Goal: Contribute content: Add original content to the website for others to see

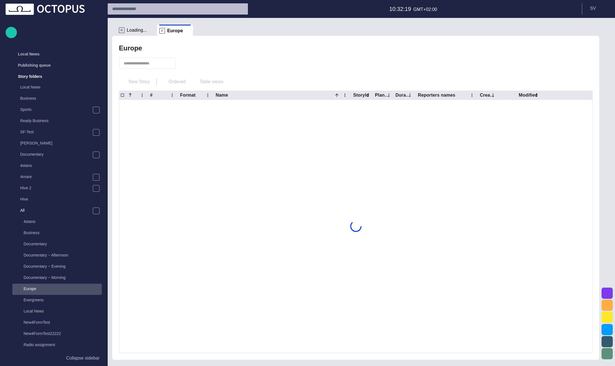
scroll to position [22, 0]
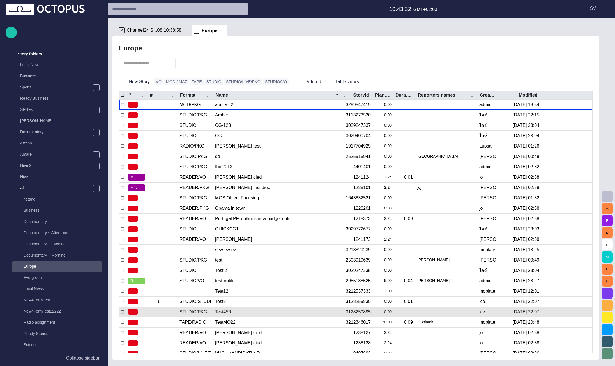
scroll to position [36, 0]
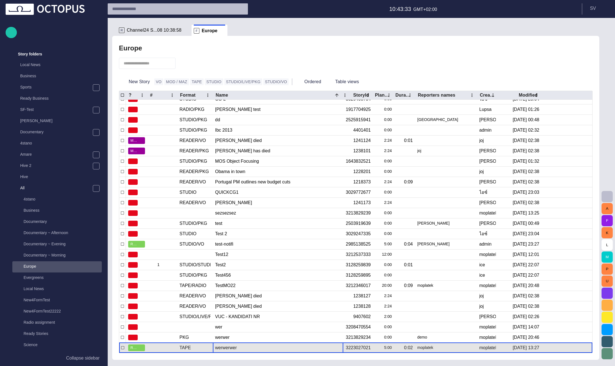
click at [240, 344] on div "werwerwer" at bounding box center [278, 348] width 126 height 10
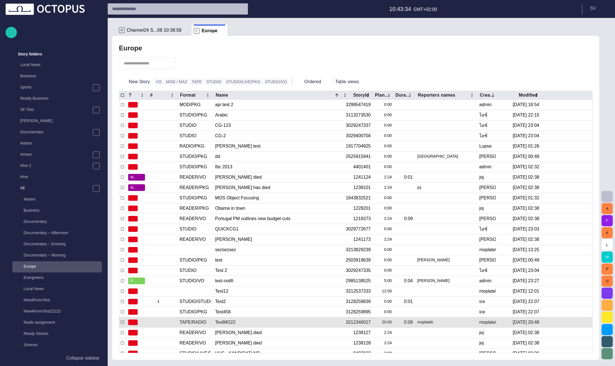
scroll to position [0, 0]
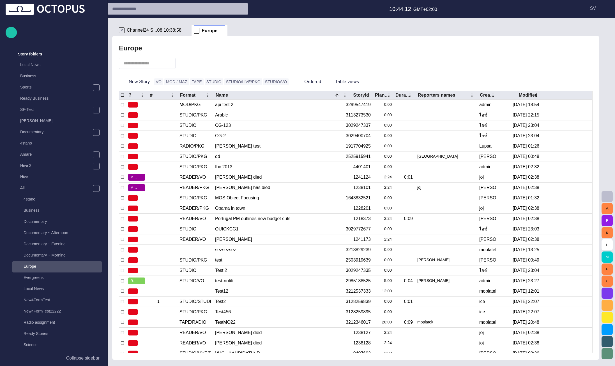
click at [233, 27] on ul "R Channel24 S...08 10:38:58 F Europe" at bounding box center [347, 30] width 460 height 11
click at [206, 84] on button "STUDIO" at bounding box center [214, 81] width 18 height 7
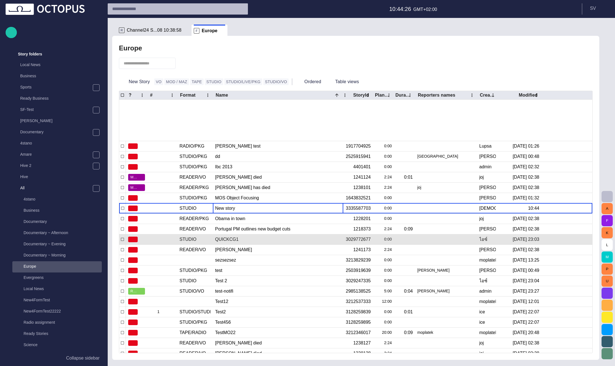
scroll to position [45, 0]
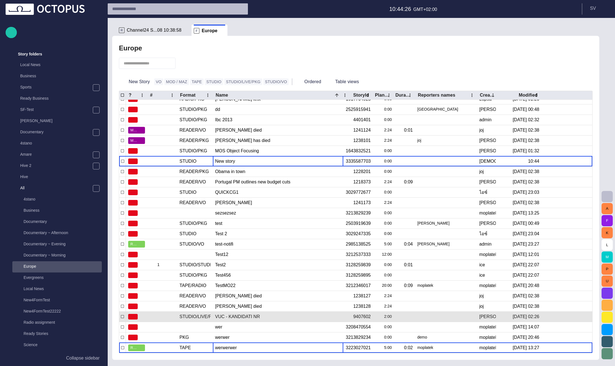
click at [226, 347] on div "werwerwer" at bounding box center [278, 348] width 126 height 10
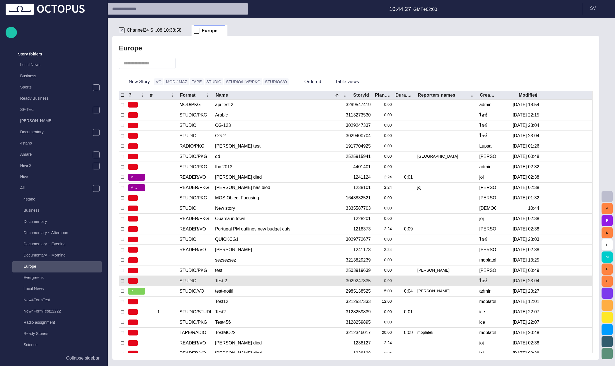
scroll to position [0, 0]
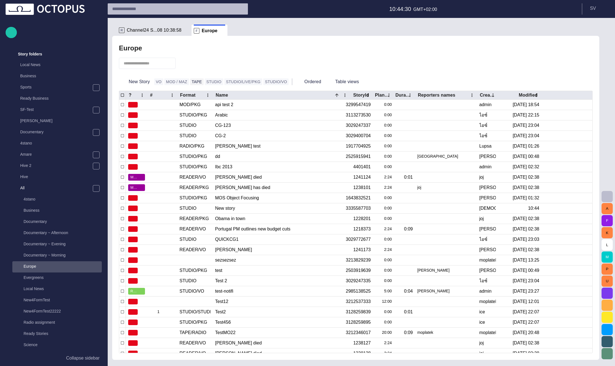
click at [193, 82] on button "TAPE" at bounding box center [196, 81] width 13 height 7
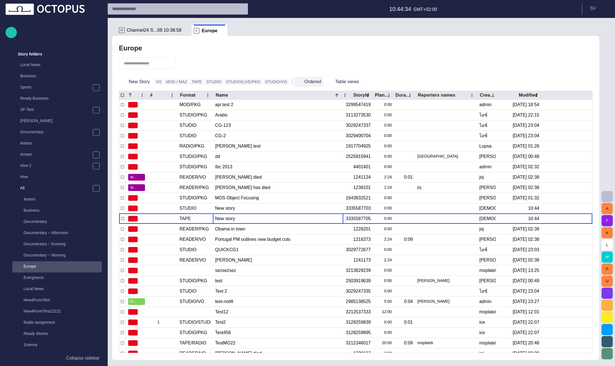
click at [294, 82] on button "Ordered" at bounding box center [308, 82] width 29 height 10
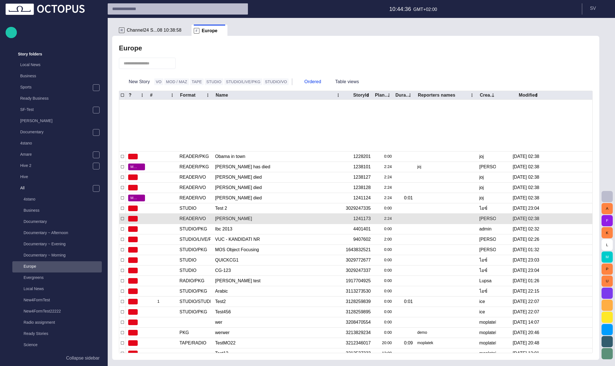
scroll to position [55, 0]
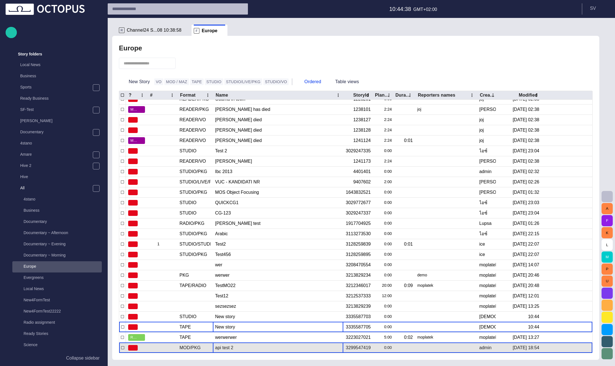
click at [223, 350] on div "api test 2" at bounding box center [278, 348] width 126 height 10
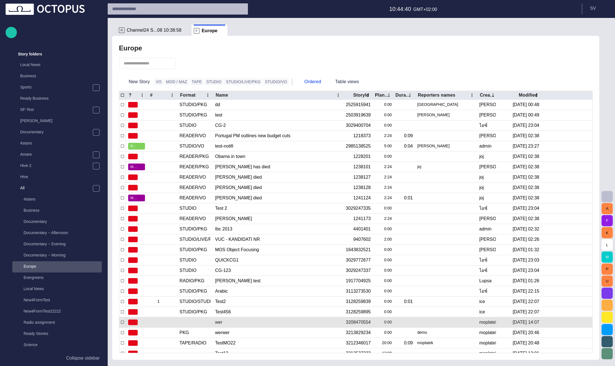
scroll to position [0, 0]
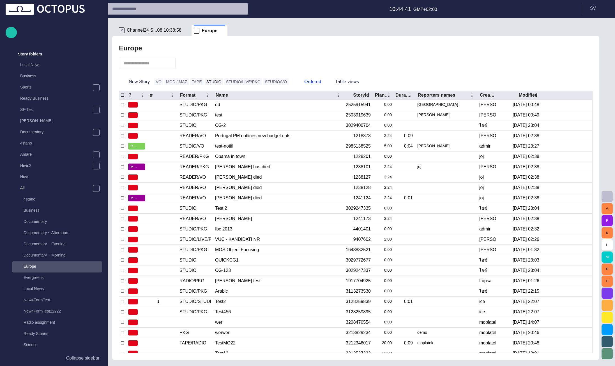
click at [206, 82] on button "STUDIO" at bounding box center [214, 81] width 18 height 7
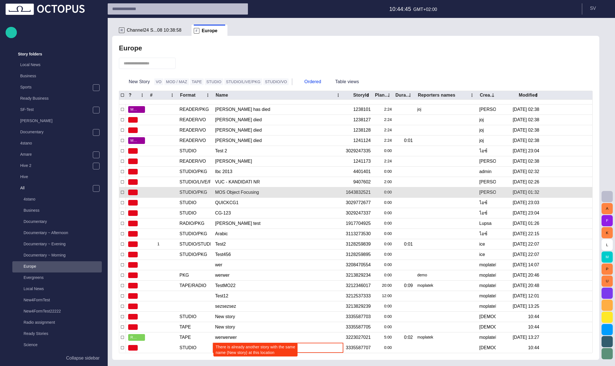
scroll to position [66, 0]
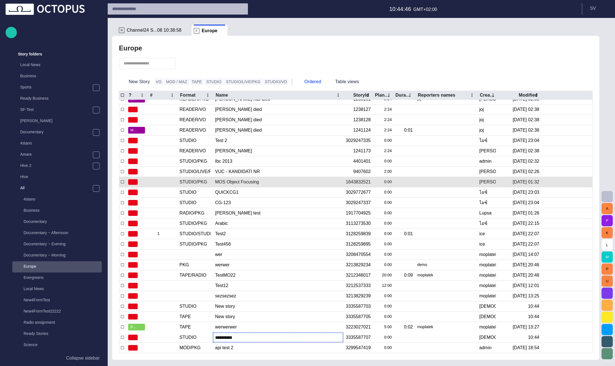
type input "**********"
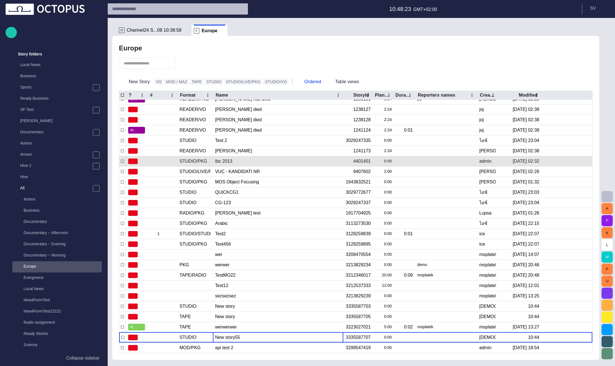
scroll to position [0, 0]
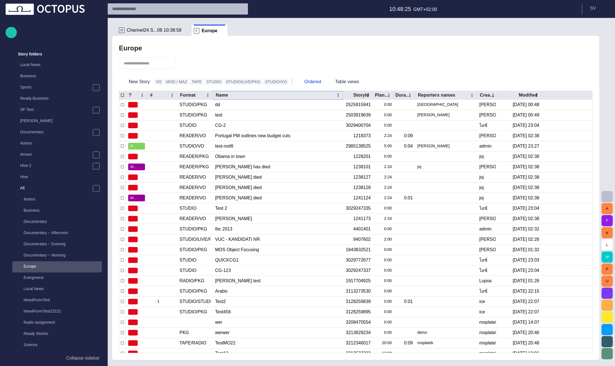
click at [337, 95] on icon "Name column menu" at bounding box center [337, 95] width 5 height 5
click at [312, 106] on span "Remove column" at bounding box center [307, 105] width 61 height 7
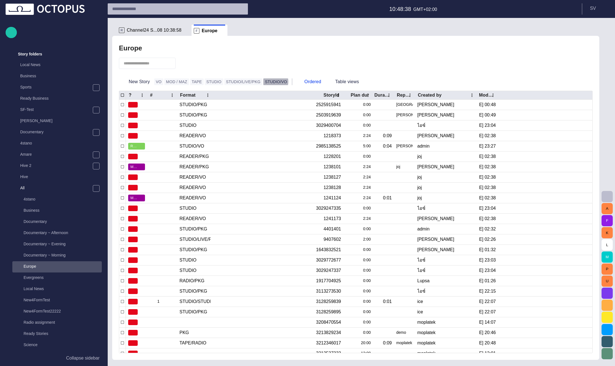
click at [263, 82] on button "STUDIO/VO" at bounding box center [276, 81] width 26 height 7
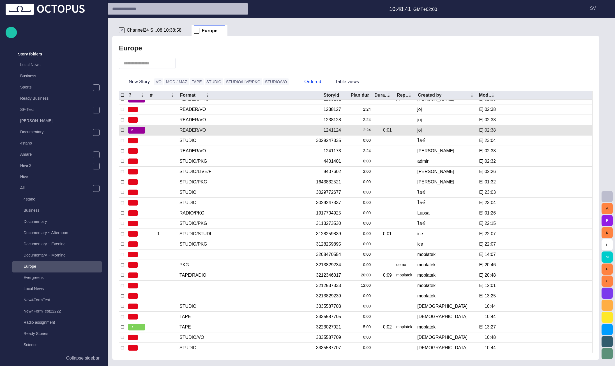
scroll to position [76, 0]
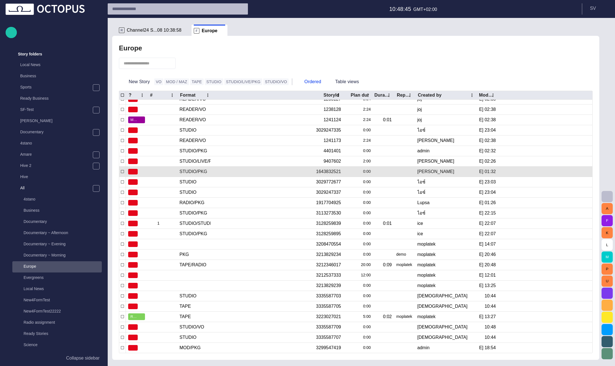
click at [263, 78] on button "STUDIO/VO" at bounding box center [276, 81] width 26 height 7
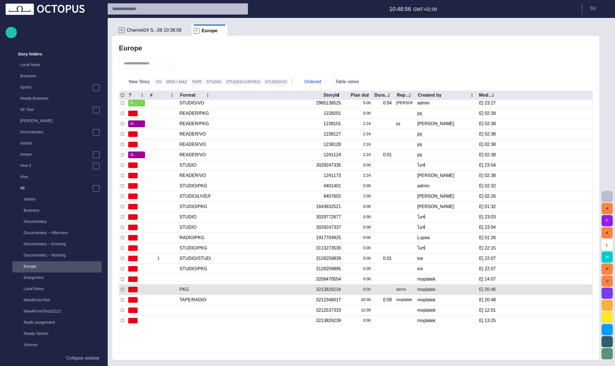
scroll to position [0, 0]
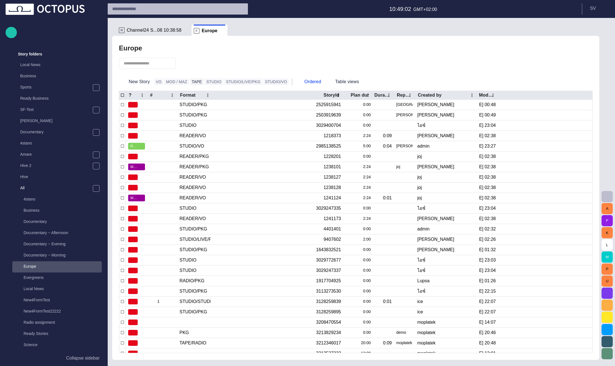
click at [194, 84] on button "TAPE" at bounding box center [196, 81] width 13 height 7
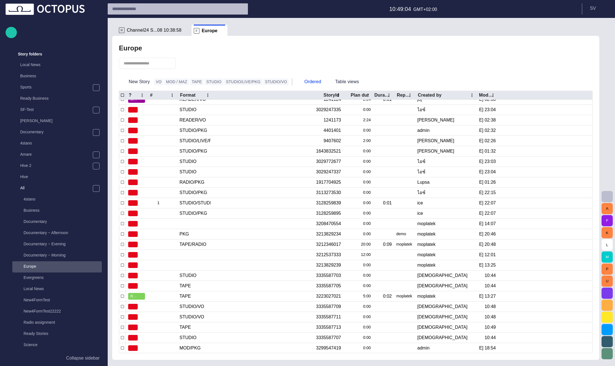
scroll to position [96, 0]
click at [190, 78] on button "TAPE" at bounding box center [196, 81] width 13 height 7
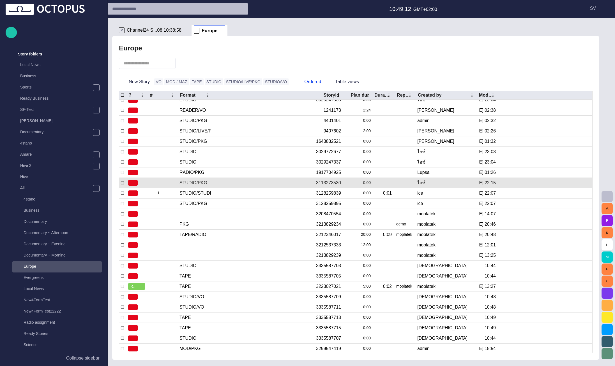
scroll to position [109, 0]
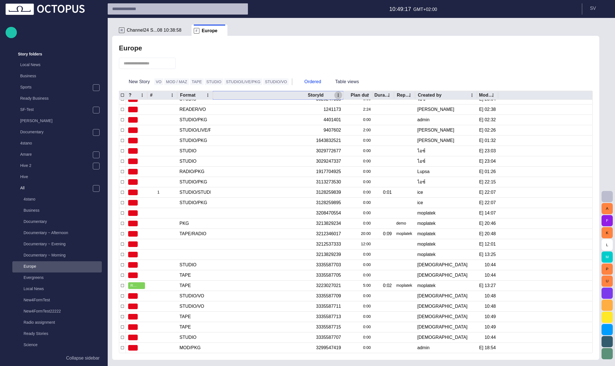
click at [339, 96] on icon "StoryId column menu" at bounding box center [337, 95] width 5 height 5
click at [345, 116] on div "Manage columns" at bounding box center [365, 117] width 63 height 12
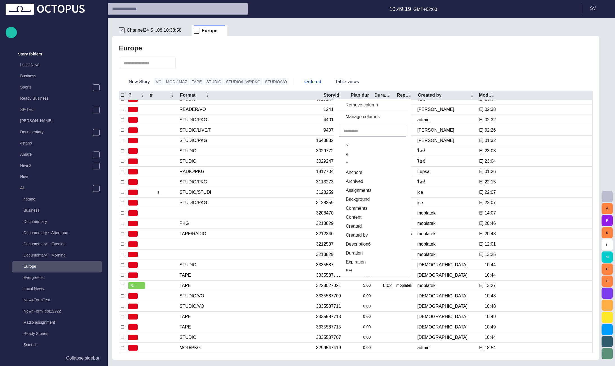
drag, startPoint x: 359, startPoint y: 133, endPoint x: 353, endPoint y: 129, distance: 6.6
click at [358, 131] on input "text" at bounding box center [372, 131] width 58 height 6
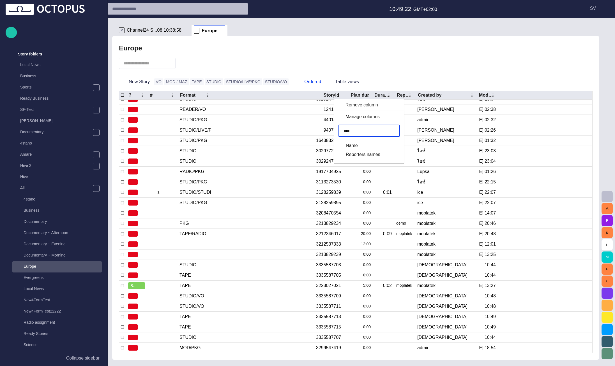
type input "****"
click at [353, 146] on span "Name" at bounding box center [352, 145] width 12 height 7
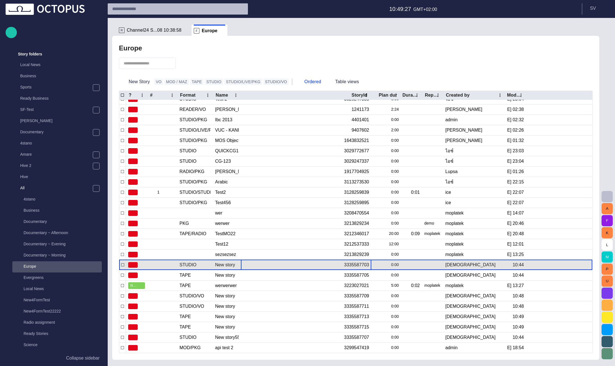
click at [257, 269] on div "3335587703" at bounding box center [306, 265] width 130 height 10
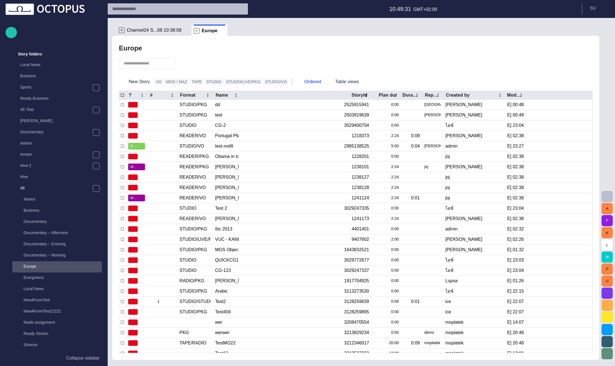
scroll to position [0, 0]
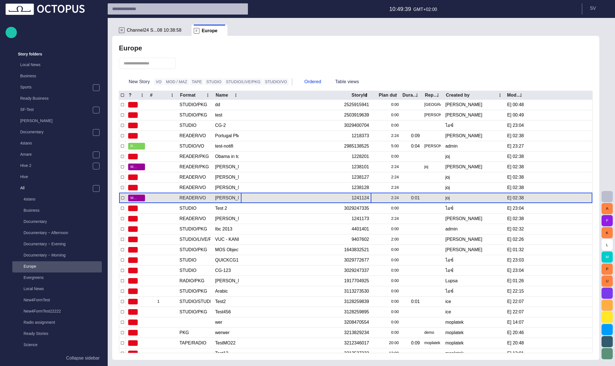
click at [253, 199] on div "1241124" at bounding box center [306, 198] width 130 height 10
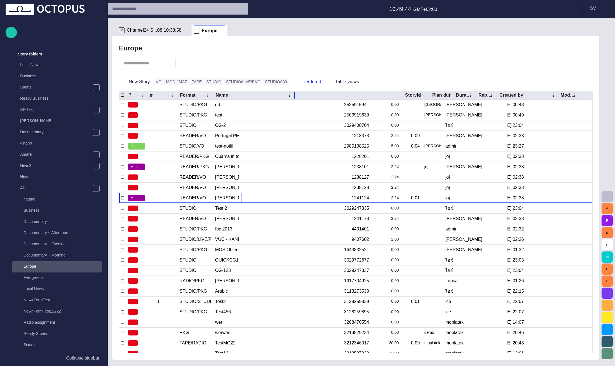
drag, startPoint x: 242, startPoint y: 96, endPoint x: 295, endPoint y: 95, distance: 53.5
click at [295, 95] on div at bounding box center [294, 95] width 3 height 9
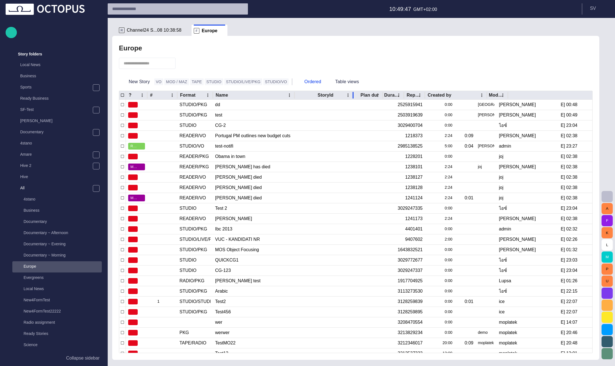
drag, startPoint x: 424, startPoint y: 95, endPoint x: 352, endPoint y: 94, distance: 71.7
click at [352, 94] on div at bounding box center [352, 95] width 3 height 9
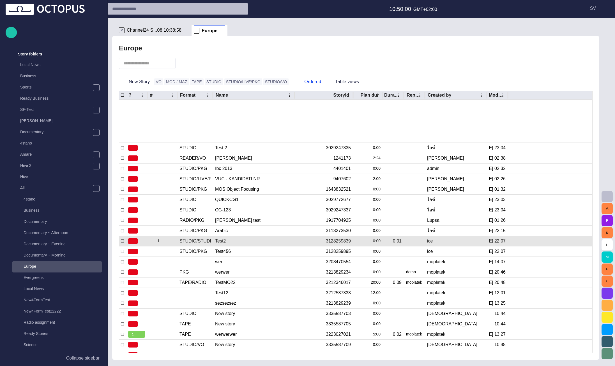
scroll to position [106, 0]
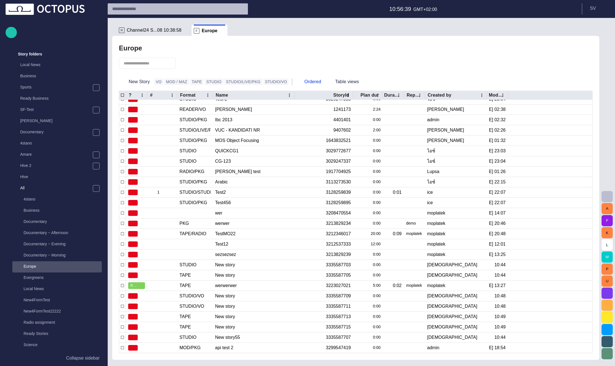
click at [142, 26] on div "R Channel24 S...08 10:38:58" at bounding box center [154, 30] width 70 height 11
click at [143, 31] on span "Channel24 S...08 10:38:58" at bounding box center [154, 30] width 55 height 6
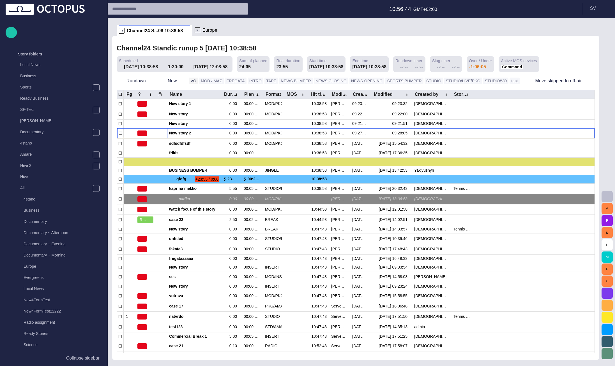
click at [192, 80] on button "VO" at bounding box center [193, 81] width 9 height 7
click at [190, 82] on button "VO" at bounding box center [193, 81] width 9 height 7
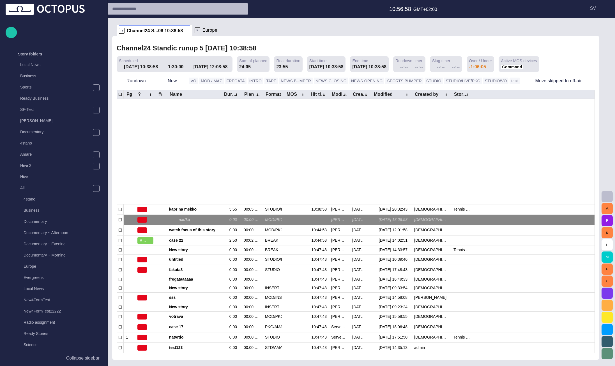
scroll to position [103, 0]
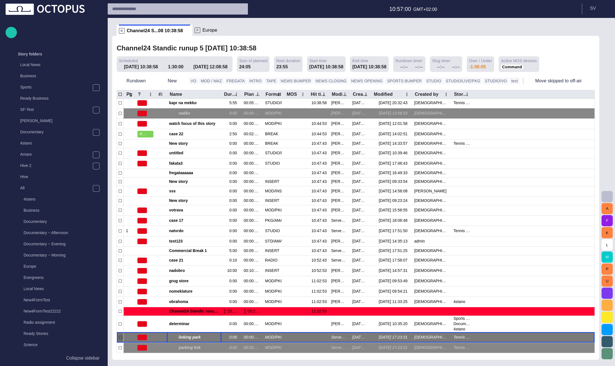
click at [187, 342] on div "linking park" at bounding box center [194, 338] width 50 height 10
click at [199, 82] on button "MOD / MAZ" at bounding box center [211, 81] width 24 height 7
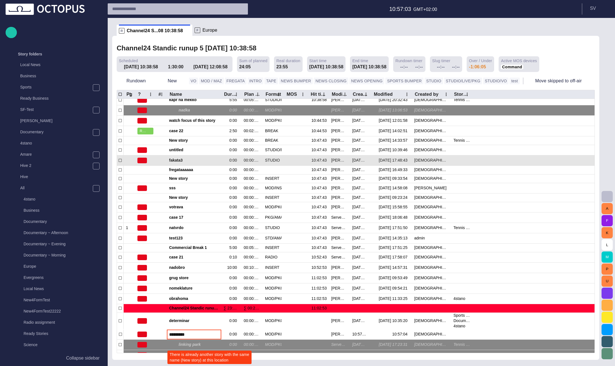
scroll to position [93, 0]
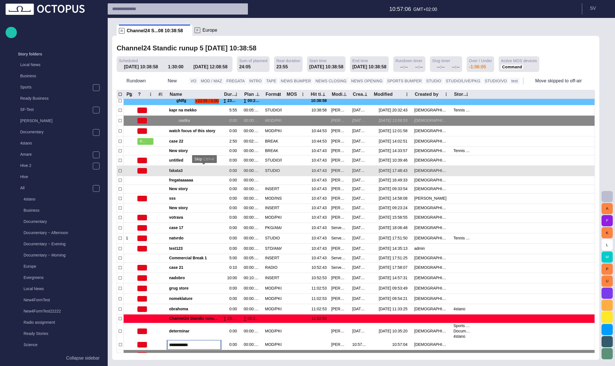
type input "**********"
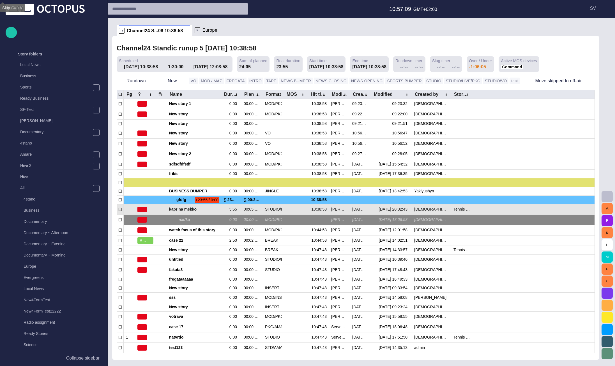
scroll to position [0, 0]
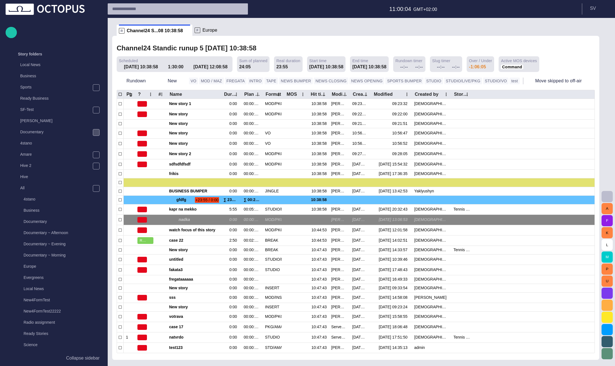
click at [94, 133] on div "main menu" at bounding box center [96, 132] width 7 height 7
click at [59, 150] on div "Evening" at bounding box center [59, 154] width 86 height 8
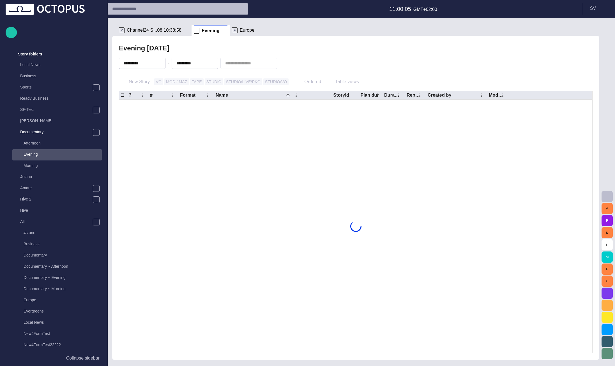
scroll to position [101, 0]
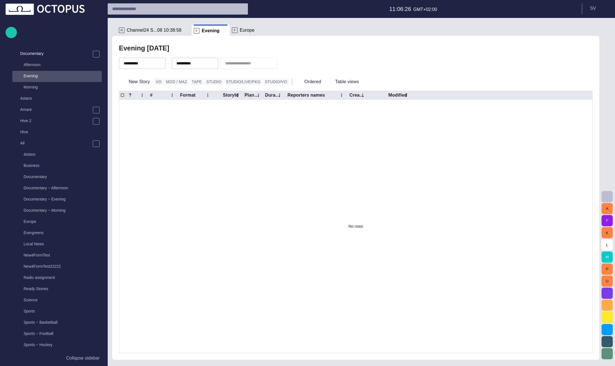
click at [216, 35] on div "F Evening" at bounding box center [211, 30] width 34 height 11
click at [222, 33] on span at bounding box center [225, 31] width 6 height 6
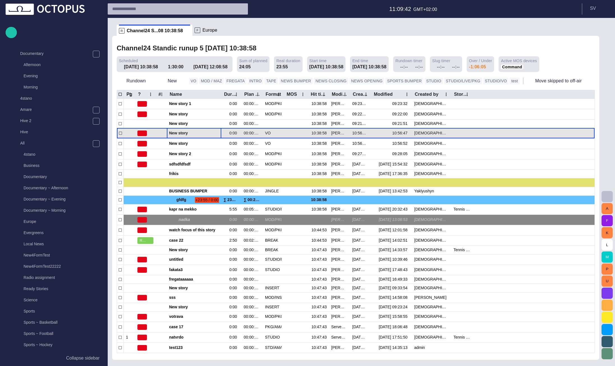
click at [194, 131] on div "New story" at bounding box center [194, 133] width 50 height 10
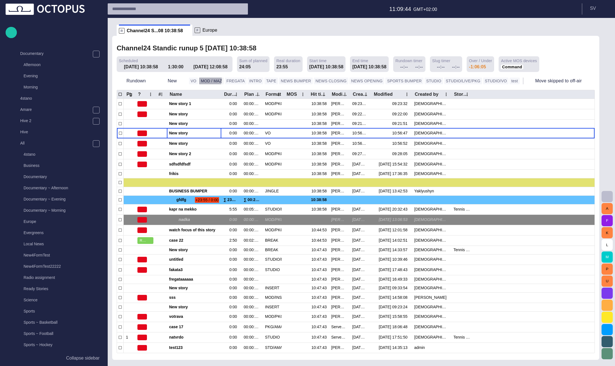
click at [205, 80] on button "MOD / MAZ" at bounding box center [211, 81] width 24 height 7
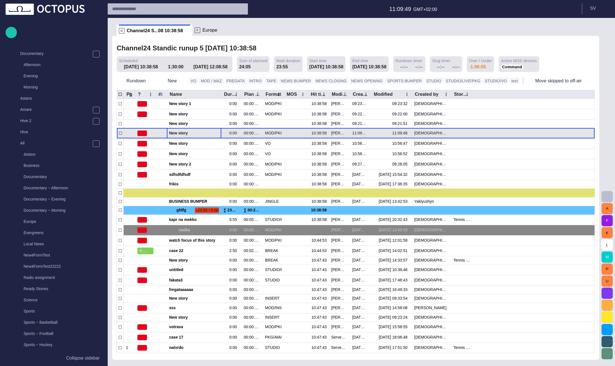
click at [218, 133] on span "button" at bounding box center [217, 133] width 4 height 4
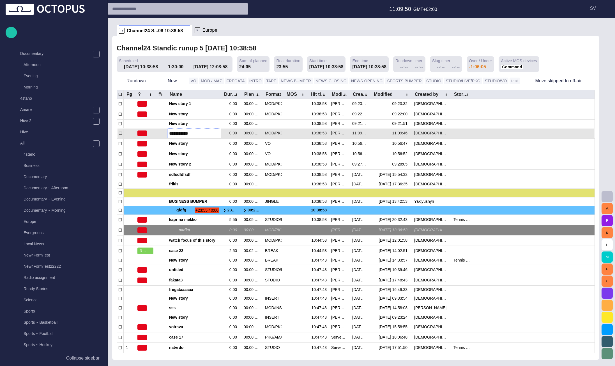
type input "**********"
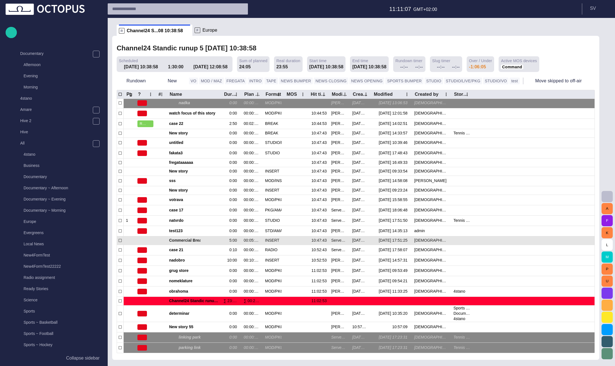
scroll to position [123, 0]
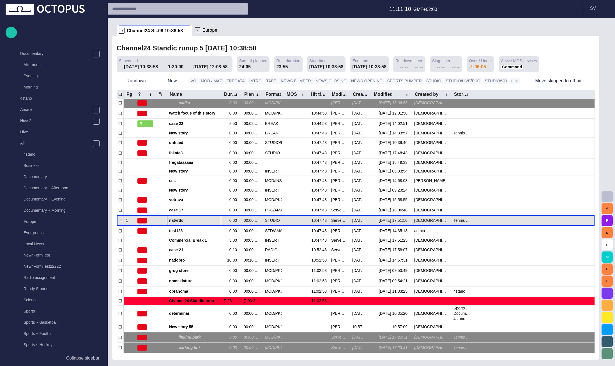
click at [178, 221] on span "natvrdo" at bounding box center [194, 220] width 50 height 5
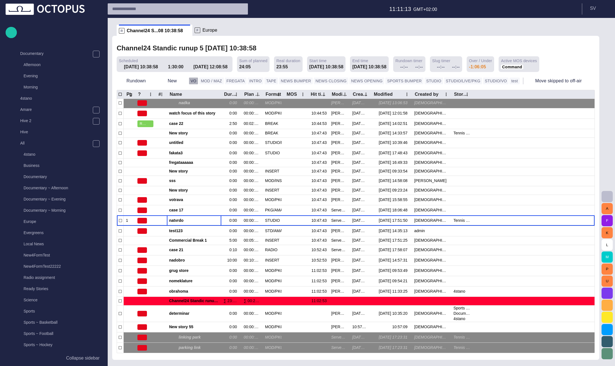
click at [193, 81] on button "VO" at bounding box center [193, 81] width 9 height 7
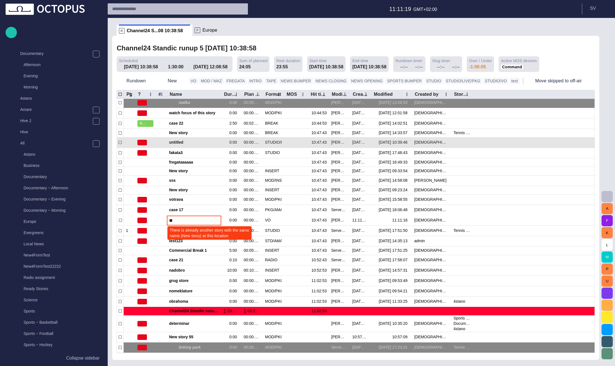
type input "***"
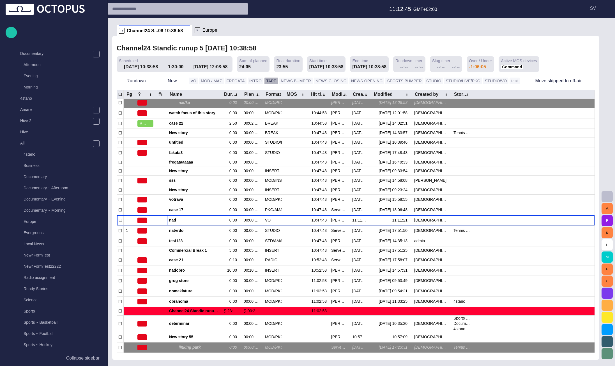
click at [264, 82] on button "TAPE" at bounding box center [270, 81] width 13 height 7
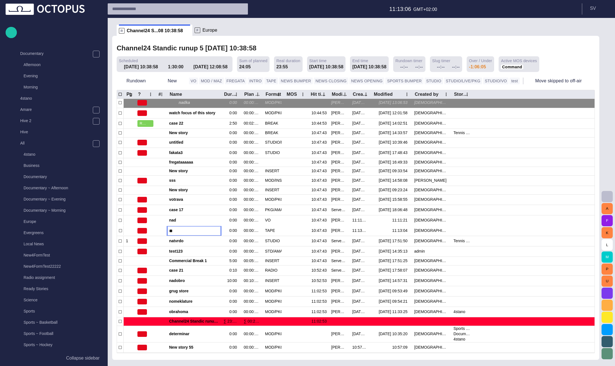
type input "***"
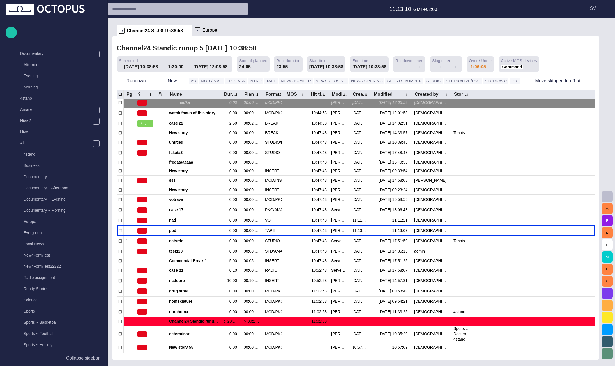
click at [202, 29] on span "Europe" at bounding box center [209, 30] width 15 height 6
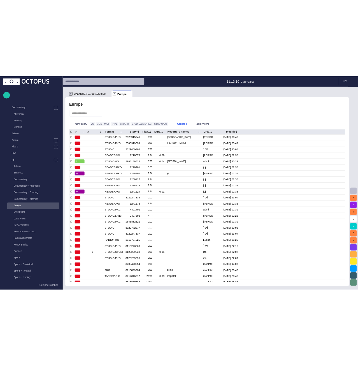
scroll to position [22, 0]
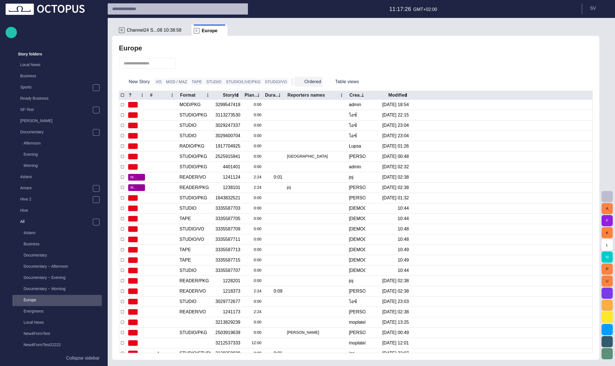
click at [294, 79] on button "Ordered" at bounding box center [308, 82] width 29 height 10
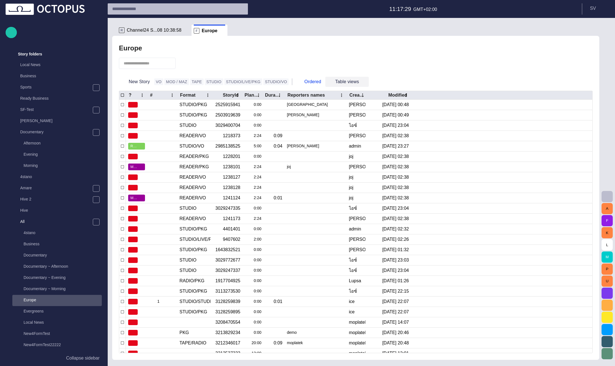
click at [341, 84] on button "Table views" at bounding box center [346, 82] width 43 height 10
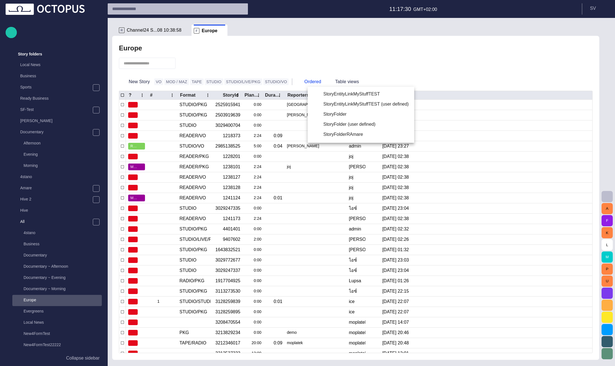
click at [340, 115] on li "StoryFolder" at bounding box center [360, 114] width 106 height 10
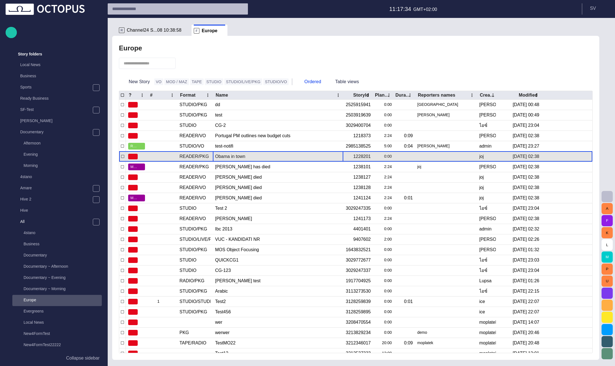
click at [220, 158] on div "Obama in town" at bounding box center [278, 157] width 126 height 10
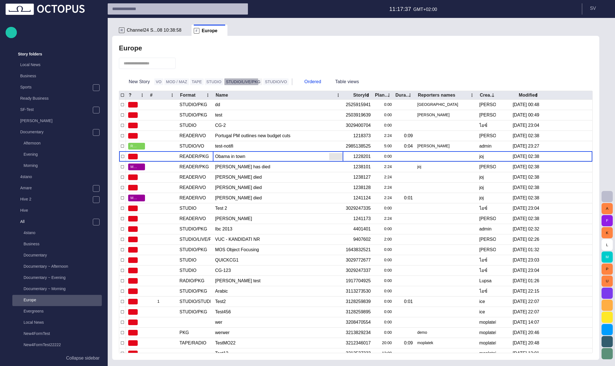
click at [224, 83] on button "STUDIO/LIVE/PKG" at bounding box center [243, 81] width 38 height 7
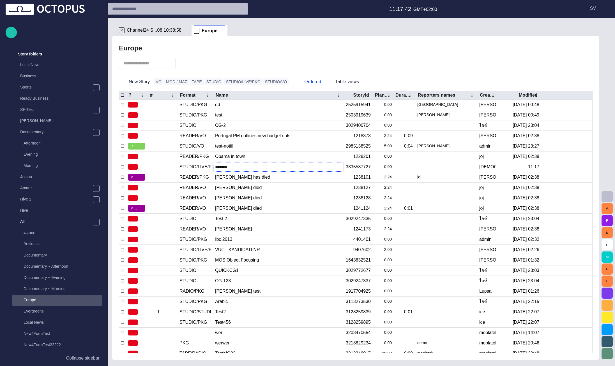
type input "********"
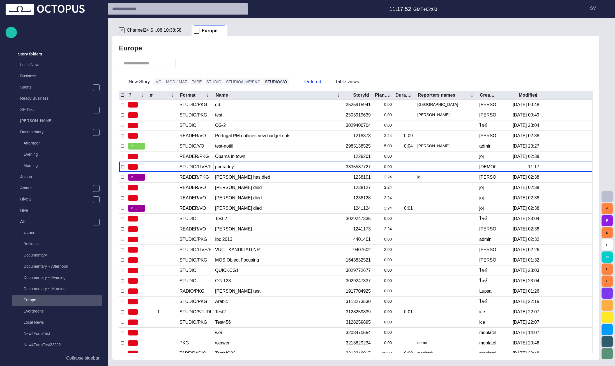
click at [263, 84] on button "STUDIO/VO" at bounding box center [276, 81] width 26 height 7
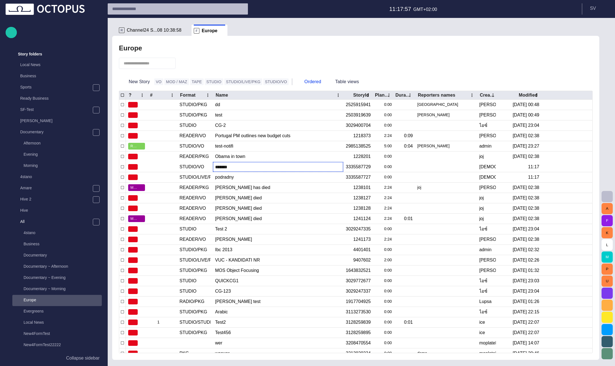
type input "********"
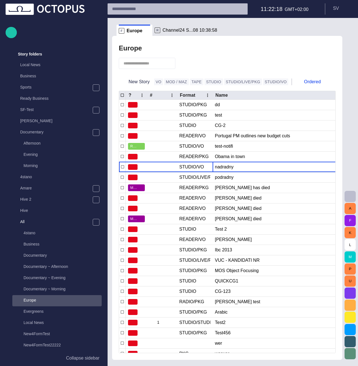
click at [183, 31] on span "Channel24 S...08 10:38:58" at bounding box center [190, 30] width 55 height 6
